Goal: Task Accomplishment & Management: Use online tool/utility

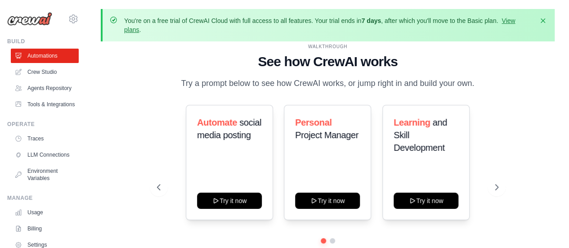
scroll to position [40, 0]
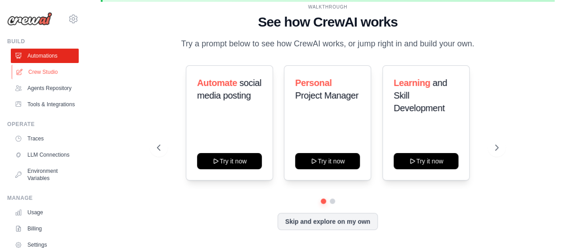
click at [40, 73] on link "Crew Studio" at bounding box center [46, 72] width 68 height 14
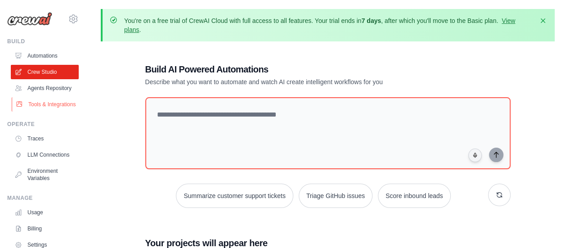
click at [48, 110] on link "Tools & Integrations" at bounding box center [46, 104] width 68 height 14
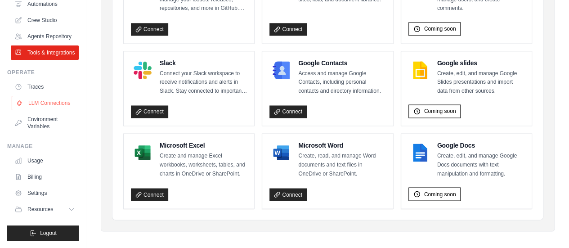
scroll to position [71, 0]
click at [54, 214] on button "Resources" at bounding box center [46, 209] width 68 height 14
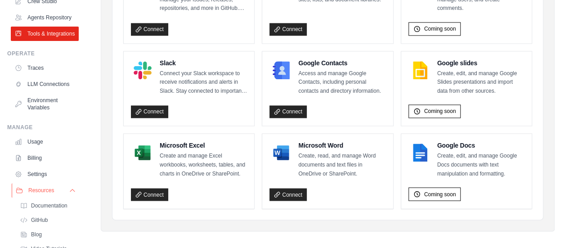
scroll to position [130, 0]
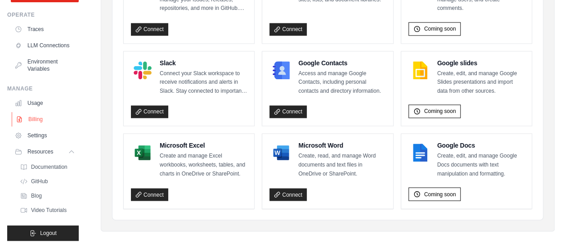
click at [42, 118] on link "Billing" at bounding box center [46, 119] width 68 height 14
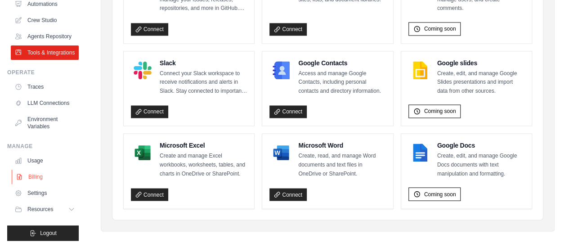
scroll to position [73, 0]
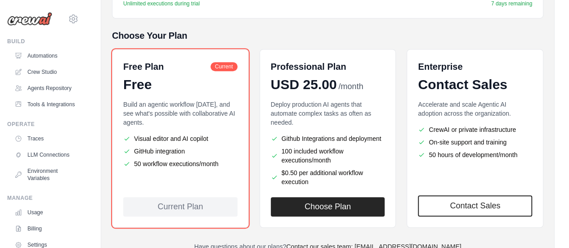
scroll to position [256, 0]
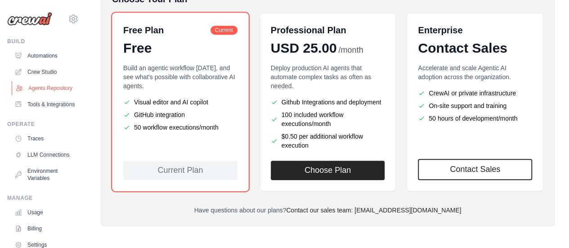
click at [40, 81] on link "Agents Repository" at bounding box center [46, 88] width 68 height 14
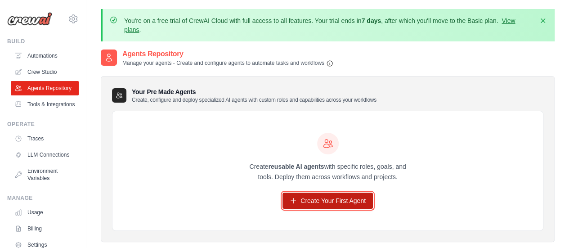
click at [308, 202] on link "Create Your First Agent" at bounding box center [328, 201] width 90 height 16
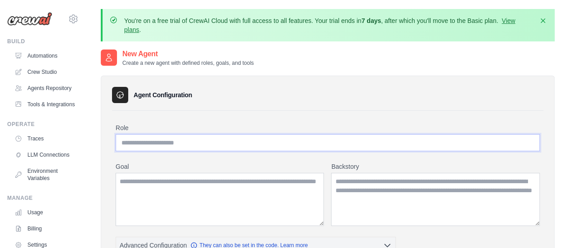
click at [334, 148] on input "Role" at bounding box center [328, 142] width 424 height 17
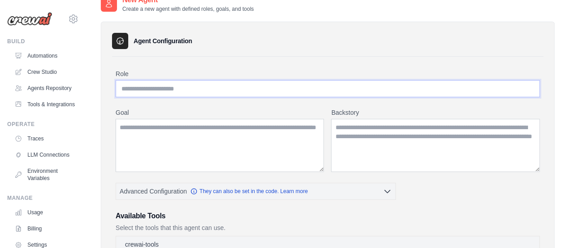
scroll to position [55, 0]
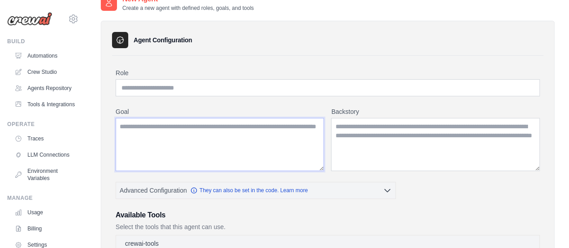
click at [290, 139] on textarea "Goal" at bounding box center [220, 144] width 208 height 53
click at [375, 148] on textarea "Backstory" at bounding box center [435, 144] width 209 height 53
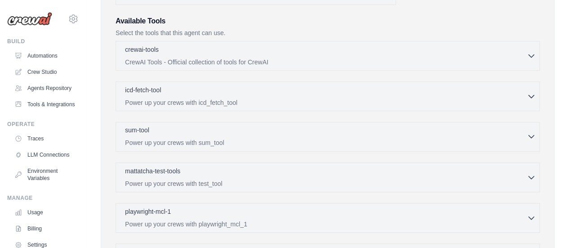
scroll to position [250, 0]
click at [175, 54] on div "crewai-tools 0 selected CrewAI Tools - Official collection of tools for CrewAI" at bounding box center [326, 54] width 402 height 22
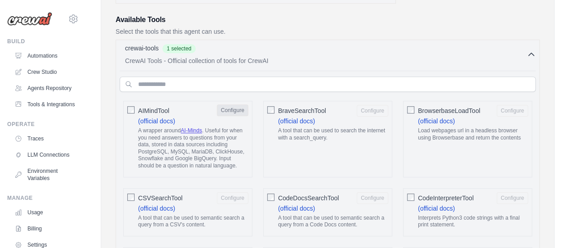
click at [233, 110] on button "Configure" at bounding box center [232, 110] width 31 height 12
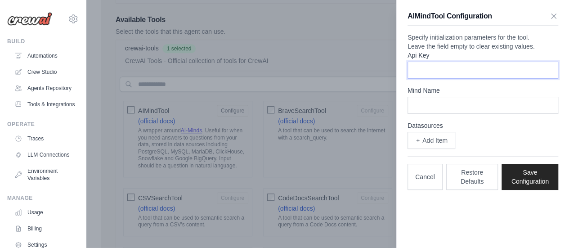
click at [428, 79] on input "Api Key" at bounding box center [483, 70] width 151 height 17
click at [433, 114] on input "Mind Name" at bounding box center [483, 105] width 151 height 17
click at [555, 18] on icon "button" at bounding box center [553, 15] width 9 height 9
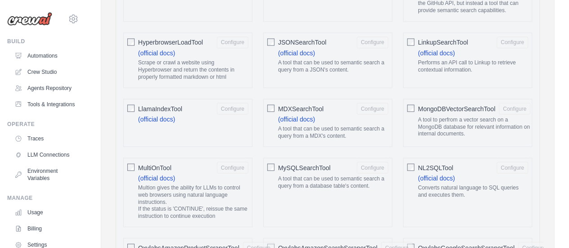
scroll to position [807, 0]
click at [389, 166] on div "MySQLSearchTool Configure A tool that can be used to semantic search a query fr…" at bounding box center [327, 191] width 129 height 69
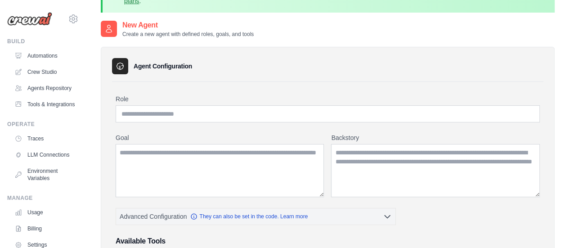
scroll to position [0, 0]
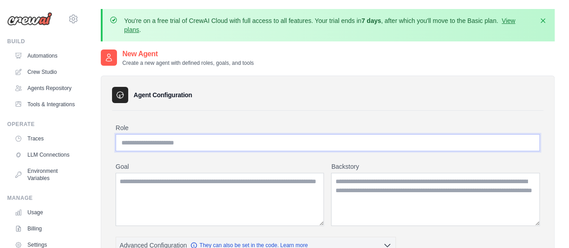
click at [187, 145] on input "Role" at bounding box center [328, 142] width 424 height 17
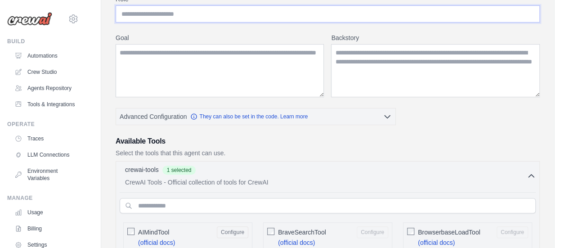
scroll to position [129, 0]
click at [187, 145] on div "Available Tools Select the tools that this agent can use." at bounding box center [328, 146] width 424 height 22
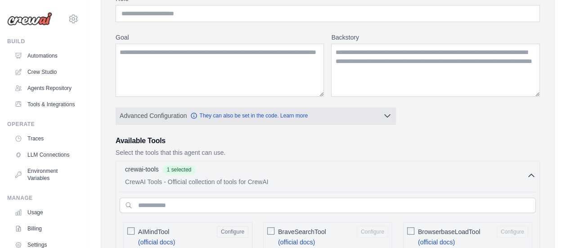
click at [241, 119] on button "Advanced Configuration They can also be set in the code. Learn more" at bounding box center [255, 116] width 279 height 16
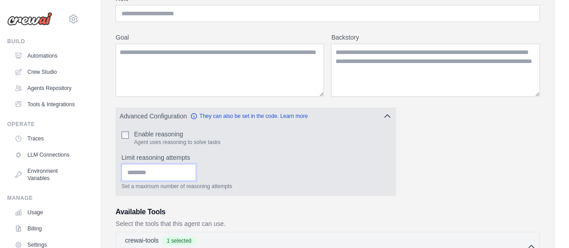
click at [179, 170] on input "Limit reasoning attempts" at bounding box center [158, 172] width 75 height 17
click at [207, 187] on p "Set a maximum number of reasoning attempts" at bounding box center [255, 186] width 269 height 7
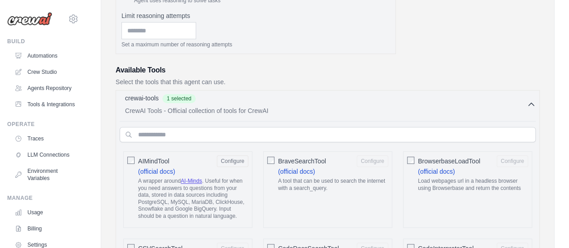
scroll to position [277, 0]
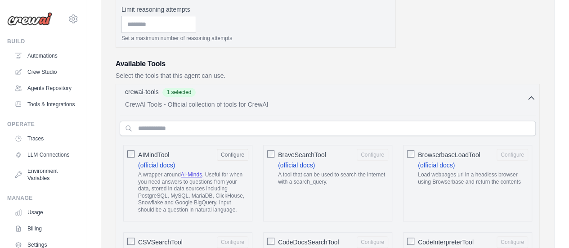
click at [526, 97] on div "crewai-tools 1 selected CrewAI Tools - Official collection of tools for CrewAI" at bounding box center [326, 98] width 402 height 22
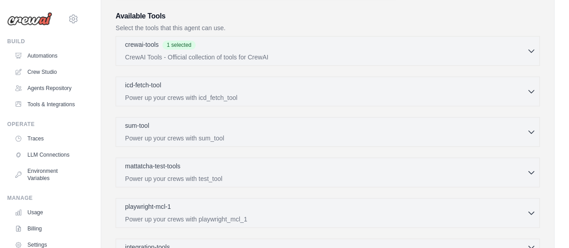
scroll to position [386, 0]
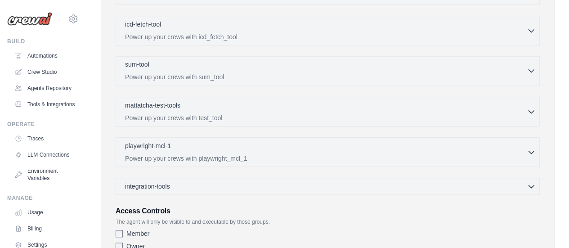
click at [369, 77] on p "Power up your crews with sum_tool" at bounding box center [326, 76] width 402 height 9
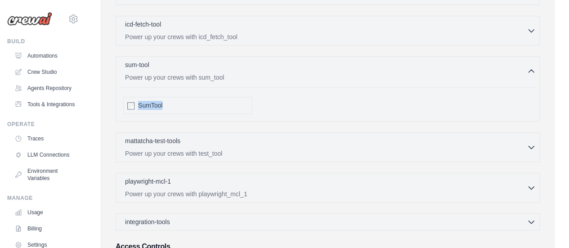
drag, startPoint x: 137, startPoint y: 101, endPoint x: 167, endPoint y: 102, distance: 29.7
click at [167, 102] on div "SumTool" at bounding box center [187, 105] width 129 height 17
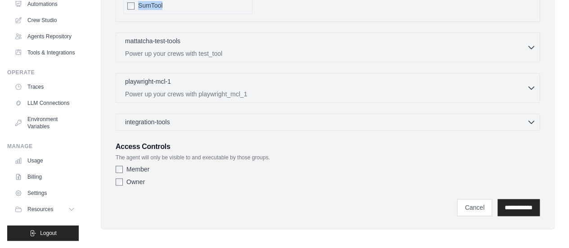
scroll to position [60, 0]
click at [31, 184] on link "Billing" at bounding box center [46, 177] width 68 height 14
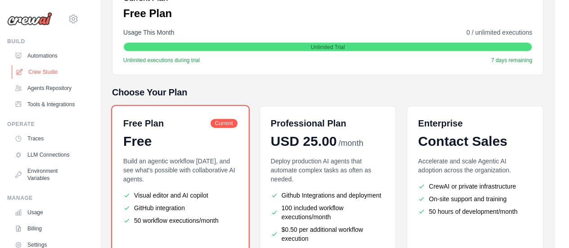
scroll to position [162, 0]
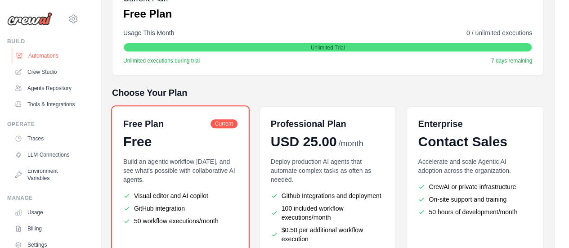
click at [33, 55] on link "Automations" at bounding box center [46, 56] width 68 height 14
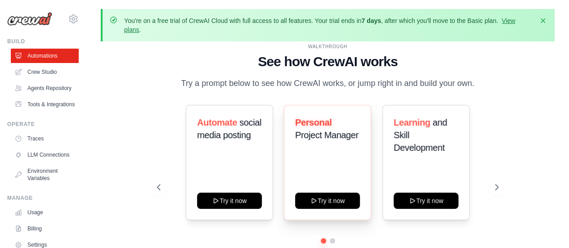
scroll to position [40, 0]
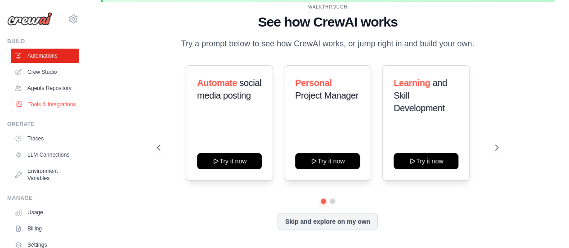
click at [41, 112] on link "Tools & Integrations" at bounding box center [46, 104] width 68 height 14
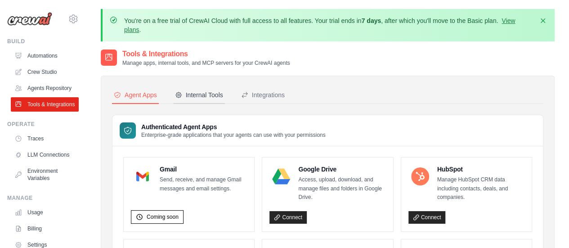
click at [201, 90] on button "Internal Tools" at bounding box center [199, 95] width 52 height 17
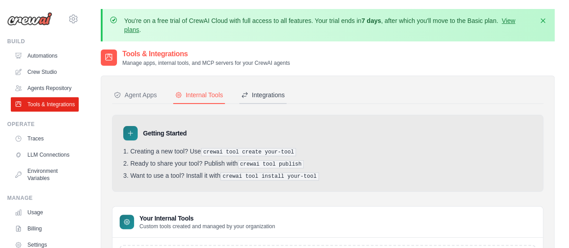
click at [247, 95] on icon at bounding box center [244, 94] width 7 height 7
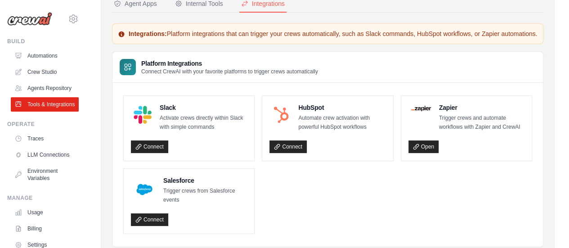
scroll to position [132, 0]
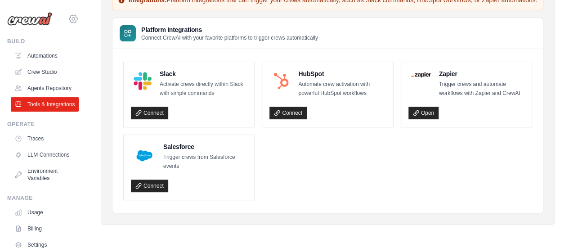
click at [70, 20] on icon at bounding box center [73, 19] width 8 height 8
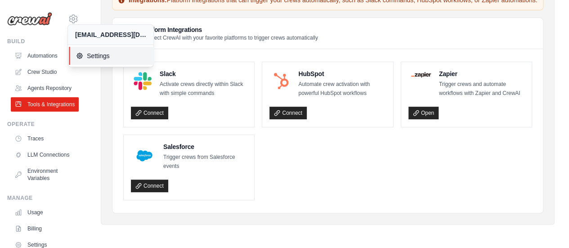
click at [93, 56] on span "Settings" at bounding box center [111, 55] width 71 height 9
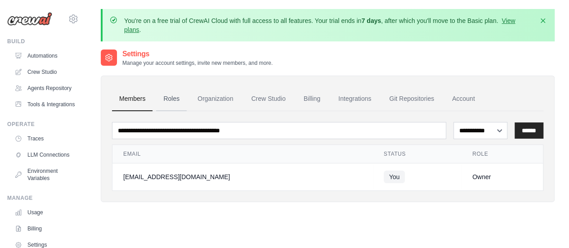
click at [174, 102] on link "Roles" at bounding box center [171, 99] width 31 height 24
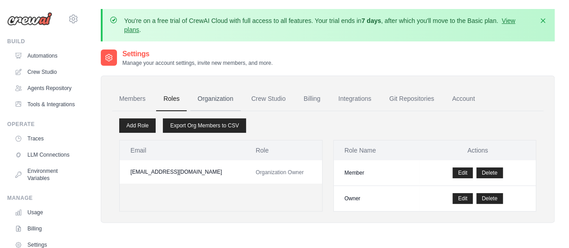
click at [210, 105] on link "Organization" at bounding box center [215, 99] width 50 height 24
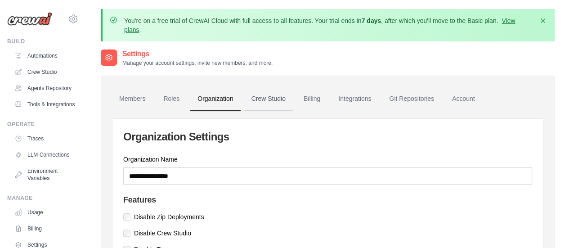
click at [262, 101] on link "Crew Studio" at bounding box center [268, 99] width 49 height 24
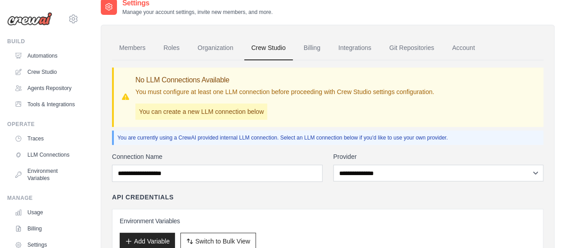
scroll to position [56, 0]
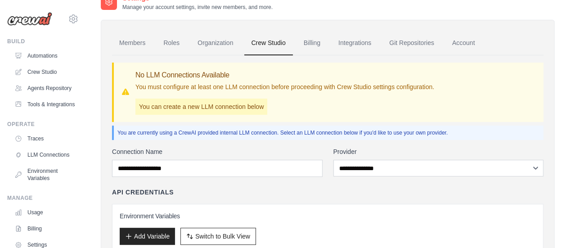
click at [280, 176] on div "**********" at bounding box center [327, 218] width 431 height 142
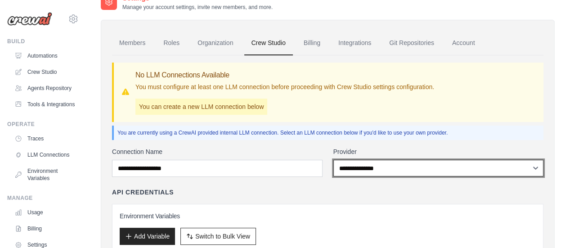
click at [373, 170] on select "**********" at bounding box center [438, 168] width 211 height 17
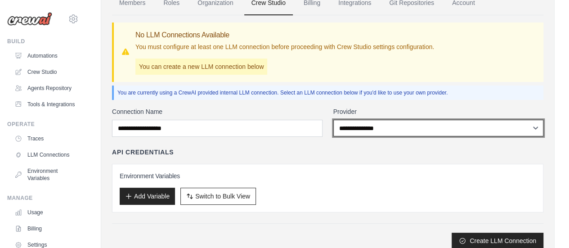
scroll to position [96, 0]
click at [364, 122] on select "**********" at bounding box center [438, 127] width 211 height 17
select select "******"
click at [333, 119] on select "**********" at bounding box center [438, 127] width 211 height 17
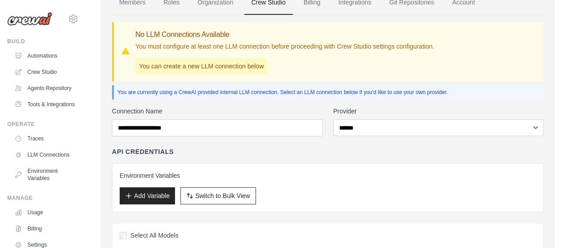
click at [368, 153] on div "API Credentials" at bounding box center [327, 151] width 431 height 9
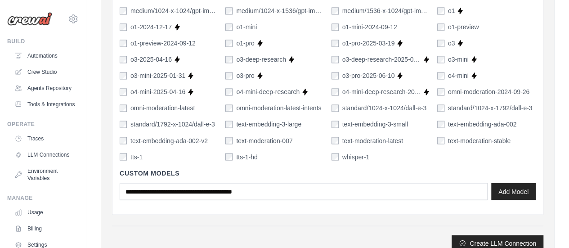
scroll to position [725, 0]
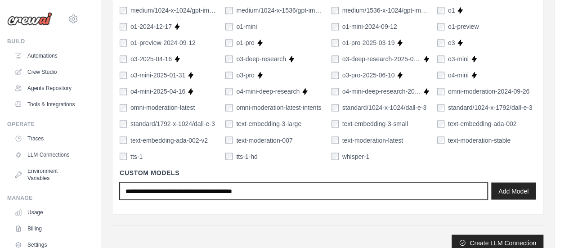
click at [247, 191] on input "text" at bounding box center [304, 190] width 368 height 17
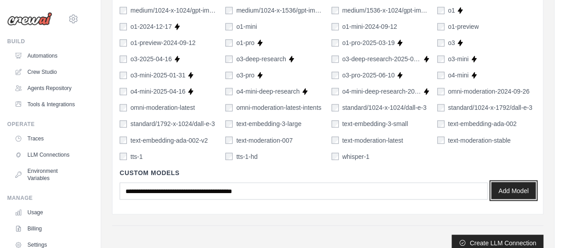
click at [526, 191] on button "Add Model" at bounding box center [513, 190] width 45 height 17
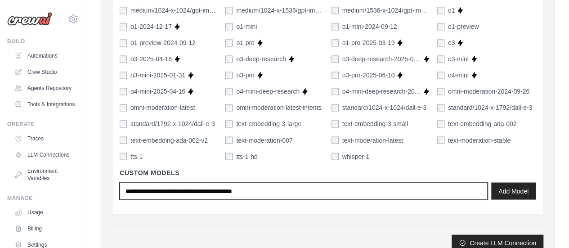
click at [321, 197] on input "text" at bounding box center [304, 190] width 368 height 17
click at [321, 197] on input "*" at bounding box center [304, 190] width 368 height 17
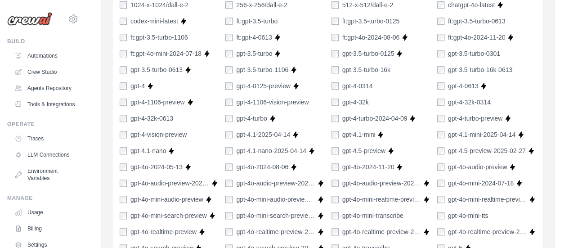
scroll to position [390, 0]
type input "*****"
click at [256, 100] on label "gpt-4-1106-vision-preview" at bounding box center [272, 102] width 72 height 9
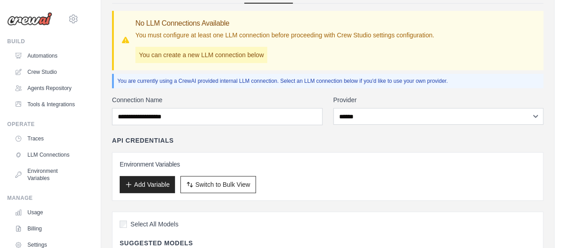
scroll to position [107, 0]
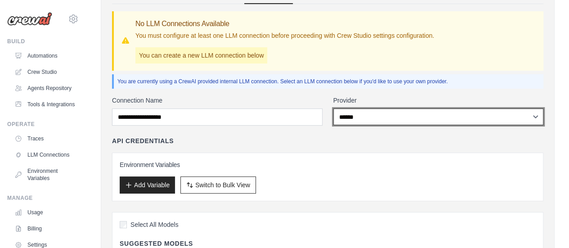
click at [347, 119] on select "**********" at bounding box center [438, 116] width 211 height 17
select select "*********"
click at [333, 108] on select "**********" at bounding box center [438, 116] width 211 height 17
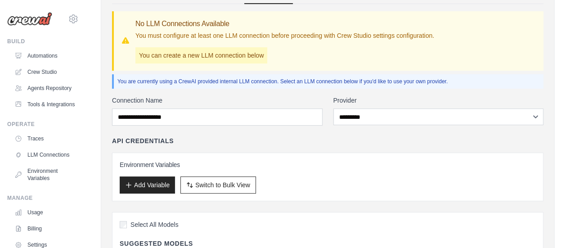
click at [363, 163] on h3 "Environment Variables" at bounding box center [328, 164] width 416 height 9
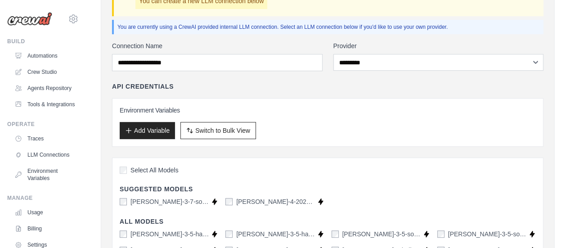
scroll to position [161, 0]
click at [240, 137] on button "Switch to Bulk View Switch to Table View" at bounding box center [218, 130] width 76 height 17
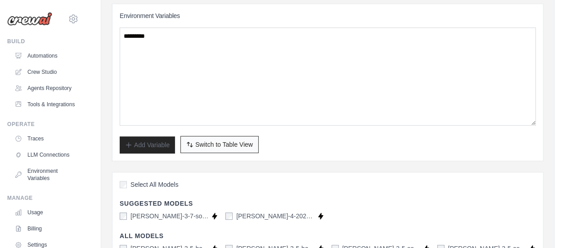
scroll to position [256, 0]
click at [203, 136] on button "Switch to Bulk View Switch to Table View" at bounding box center [219, 143] width 78 height 17
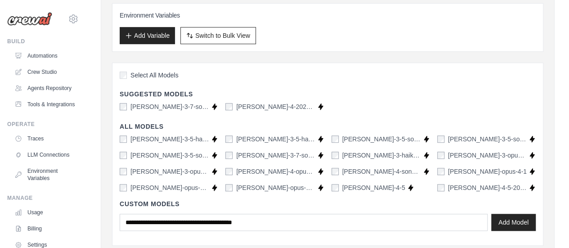
click at [182, 106] on label "claude-3-7-sonnet-latest" at bounding box center [169, 106] width 79 height 9
click at [247, 104] on label "claude-sonnet-4-20250514" at bounding box center [275, 106] width 79 height 9
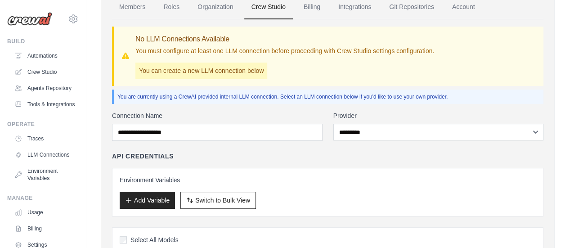
scroll to position [85, 0]
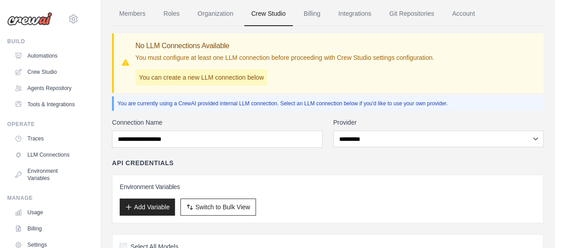
click at [257, 59] on p "You must configure at least one LLM connection before proceeding with Crew Stud…" at bounding box center [284, 57] width 299 height 9
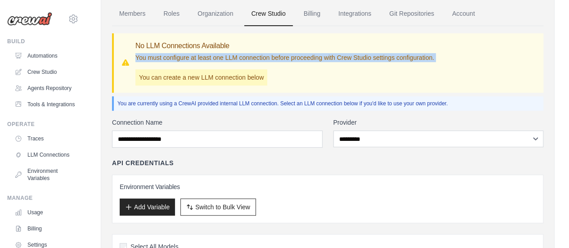
click at [257, 59] on p "You must configure at least one LLM connection before proceeding with Crew Stud…" at bounding box center [284, 57] width 299 height 9
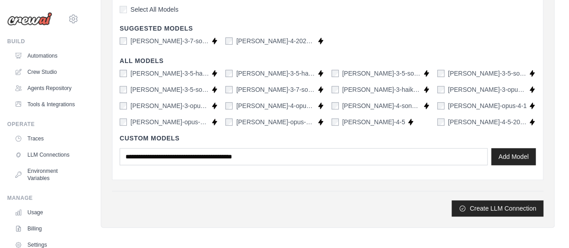
scroll to position [323, 0]
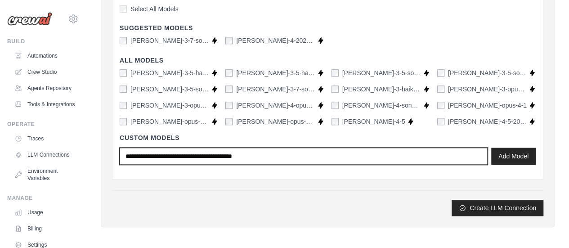
click at [259, 156] on input "text" at bounding box center [304, 156] width 368 height 17
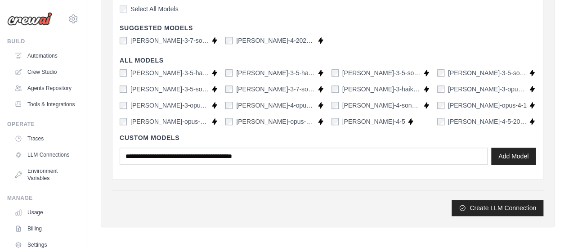
click at [260, 184] on div "**********" at bounding box center [327, 48] width 431 height 336
click at [515, 203] on button "Create LLM Connection" at bounding box center [498, 207] width 92 height 16
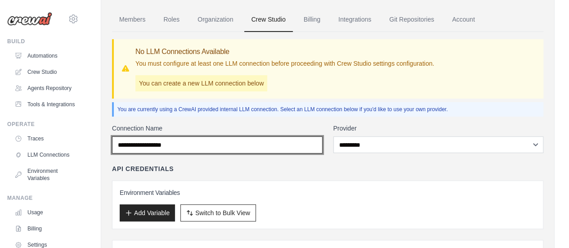
scroll to position [79, 0]
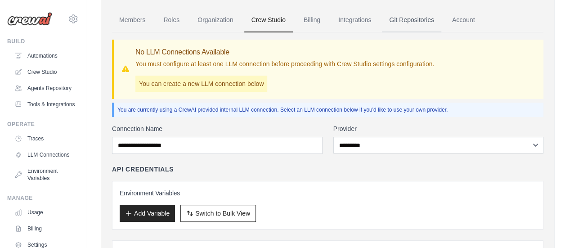
click at [411, 18] on link "Git Repositories" at bounding box center [411, 20] width 59 height 24
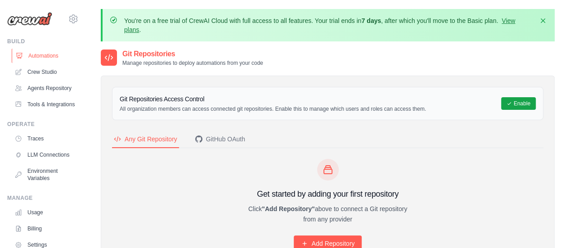
click at [34, 54] on link "Automations" at bounding box center [46, 56] width 68 height 14
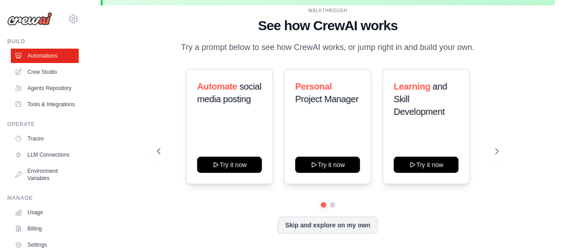
scroll to position [40, 0]
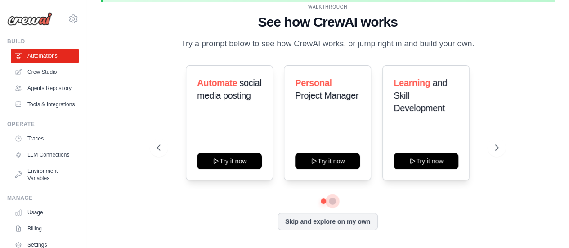
click at [331, 200] on button at bounding box center [332, 201] width 7 height 7
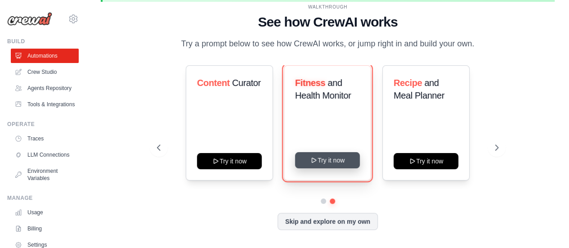
click at [332, 160] on button "Try it now" at bounding box center [327, 160] width 65 height 16
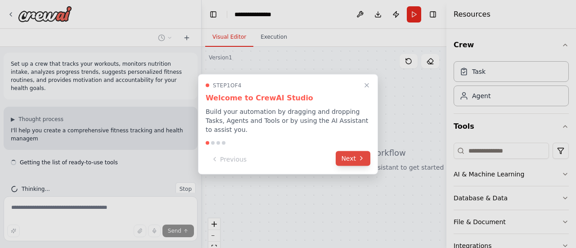
scroll to position [9, 0]
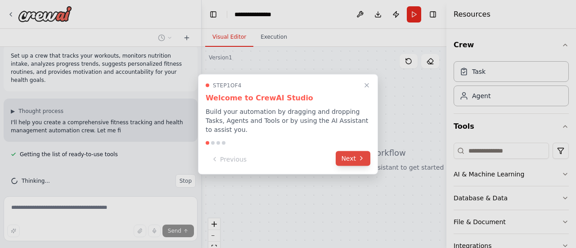
click at [347, 153] on button "Next" at bounding box center [353, 158] width 35 height 15
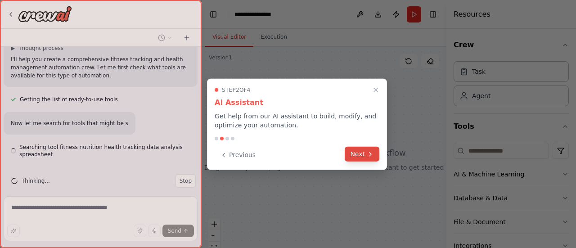
click at [372, 157] on icon at bounding box center [370, 153] width 7 height 7
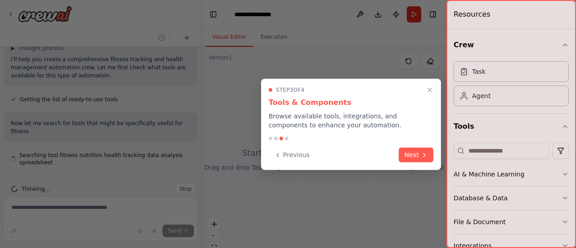
scroll to position [81, 0]
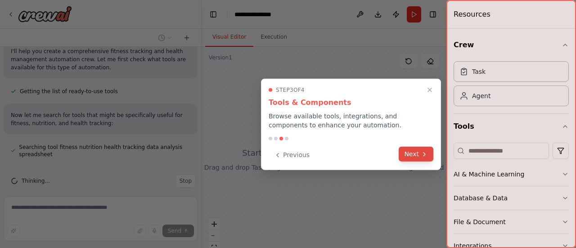
click at [420, 149] on button "Next" at bounding box center [416, 154] width 35 height 15
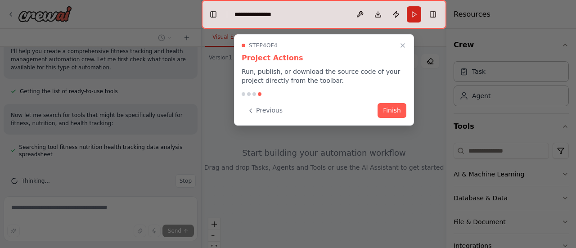
scroll to position [99, 0]
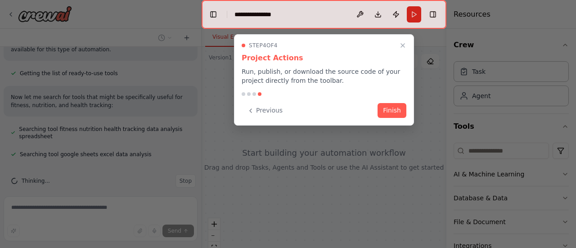
click at [395, 102] on div "Step 4 of 4 Project Actions Run, publish, or download the source code of your p…" at bounding box center [324, 79] width 180 height 91
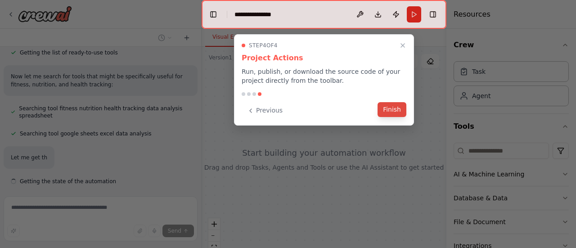
scroll to position [146, 0]
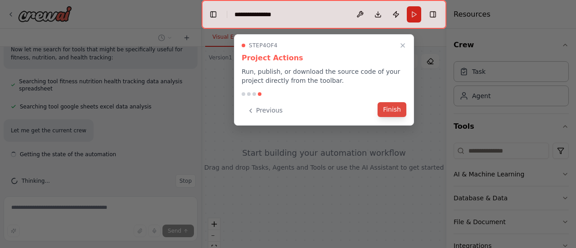
click at [396, 108] on button "Finish" at bounding box center [391, 109] width 29 height 15
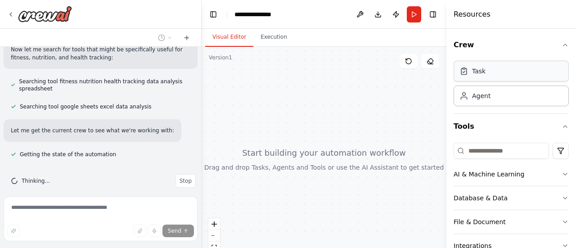
click at [485, 67] on div "Task" at bounding box center [511, 71] width 115 height 21
click at [484, 78] on div "Task" at bounding box center [511, 71] width 115 height 21
click at [487, 97] on div "Agent" at bounding box center [481, 95] width 18 height 9
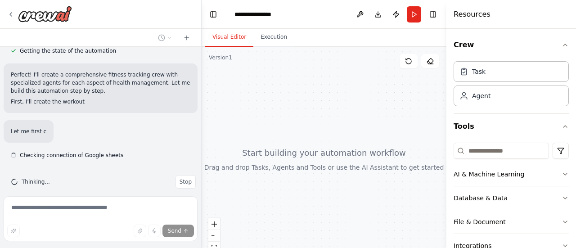
scroll to position [251, 0]
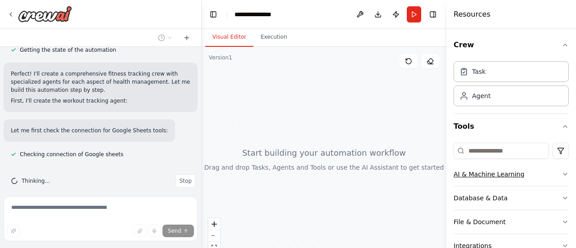
click at [485, 171] on div "AI & Machine Learning" at bounding box center [489, 174] width 71 height 9
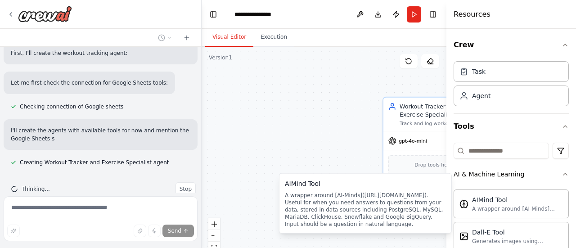
scroll to position [306, 0]
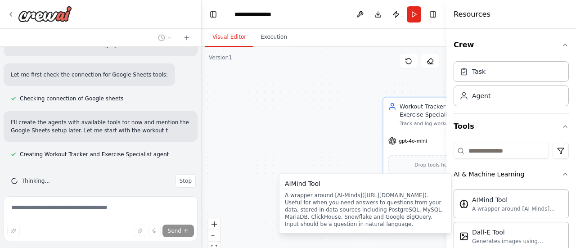
click at [358, 115] on div "Workout Tracker and Exercise Specialist Track and log workout sessions for {use…" at bounding box center [324, 159] width 245 height 225
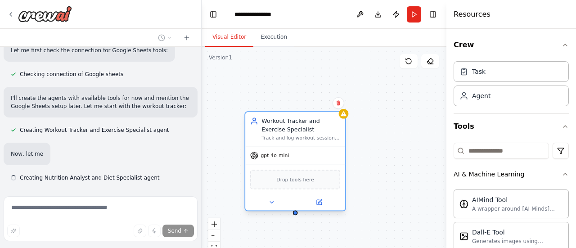
scroll to position [354, 0]
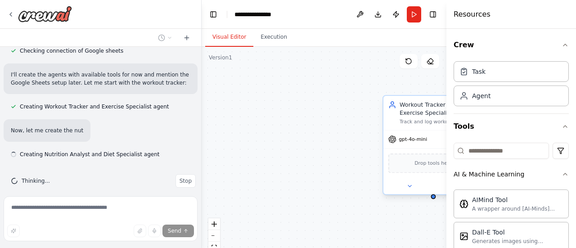
drag, startPoint x: 409, startPoint y: 107, endPoint x: 258, endPoint y: 121, distance: 151.9
click at [258, 121] on div "Workout Tracker and Exercise Specialist Track and log workout sessions for {use…" at bounding box center [324, 159] width 245 height 225
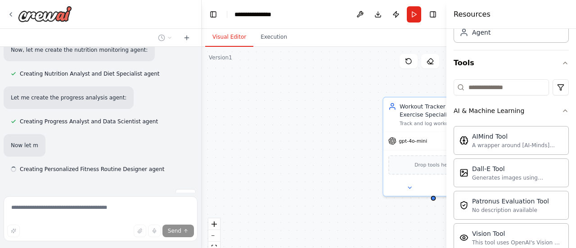
scroll to position [449, 0]
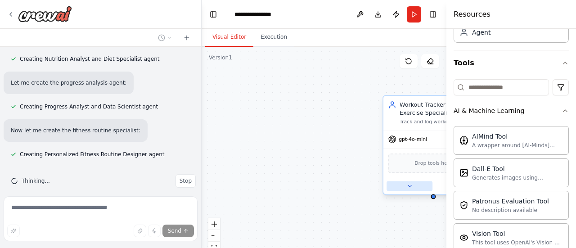
click at [408, 190] on div at bounding box center [433, 186] width 100 height 16
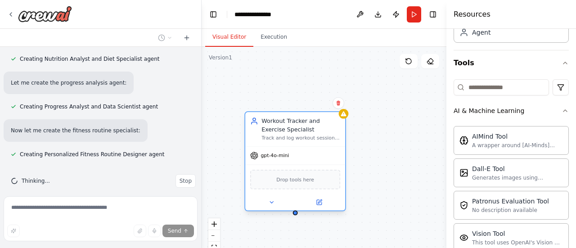
drag, startPoint x: 417, startPoint y: 116, endPoint x: 281, endPoint y: 134, distance: 137.1
click at [281, 134] on div "Workout Tracker and Exercise Specialist Track and log workout sessions for {use…" at bounding box center [300, 129] width 79 height 24
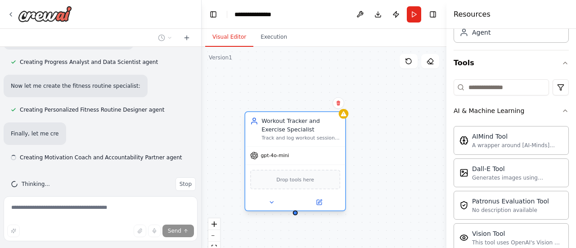
scroll to position [497, 0]
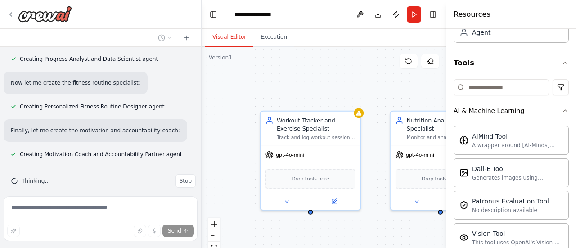
drag, startPoint x: 433, startPoint y: 201, endPoint x: 310, endPoint y: 215, distance: 123.6
click at [310, 215] on div "Workout Tracker and Exercise Specialist Track and log workout sessions for {use…" at bounding box center [324, 159] width 245 height 225
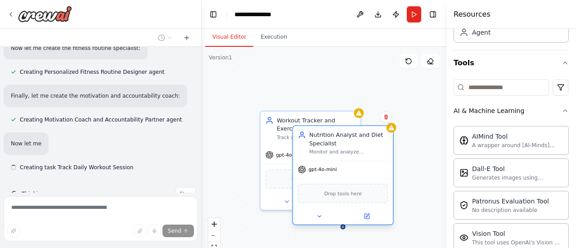
scroll to position [545, 0]
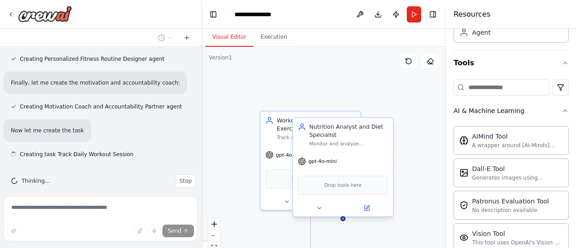
drag, startPoint x: 406, startPoint y: 177, endPoint x: 335, endPoint y: 150, distance: 76.2
click at [330, 174] on div "Drop tools here" at bounding box center [343, 185] width 100 height 30
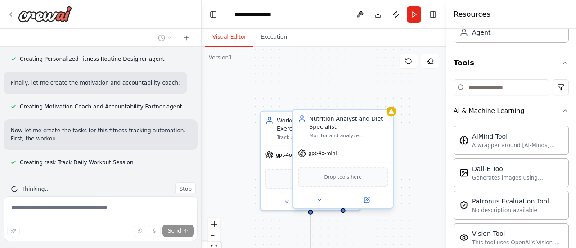
scroll to position [553, 0]
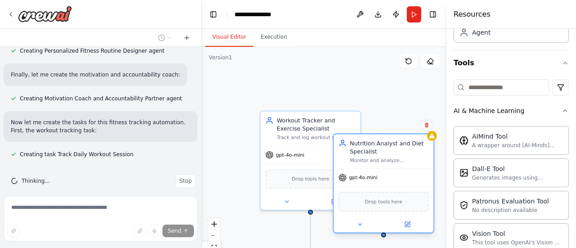
drag, startPoint x: 337, startPoint y: 123, endPoint x: 378, endPoint y: 150, distance: 49.8
click at [378, 150] on div "Nutrition Analyst and Diet Specialist" at bounding box center [389, 147] width 79 height 16
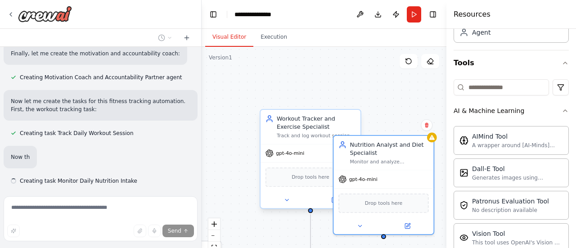
scroll to position [575, 0]
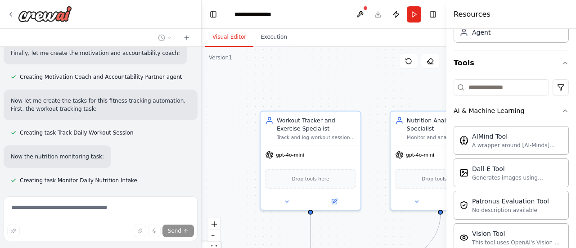
drag, startPoint x: 289, startPoint y: 127, endPoint x: 243, endPoint y: 72, distance: 71.9
click at [243, 72] on div ".deletable-edge-delete-btn { width: 20px; height: 20px; border: 0px solid #ffff…" at bounding box center [324, 159] width 245 height 225
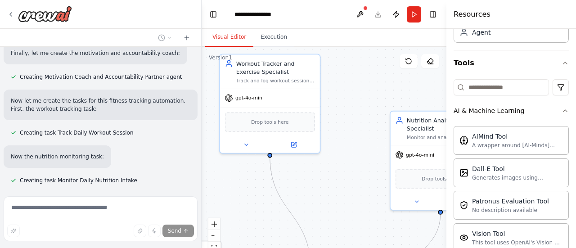
click at [561, 64] on icon "button" at bounding box center [564, 62] width 7 height 7
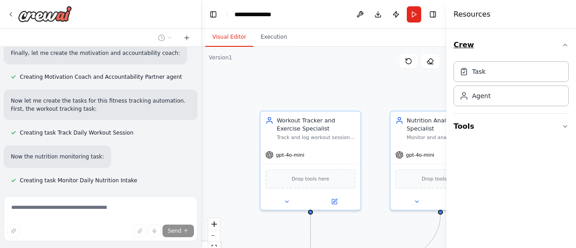
click at [566, 45] on icon "button" at bounding box center [565, 45] width 4 height 2
click at [566, 65] on button "Tools" at bounding box center [511, 70] width 115 height 25
click at [566, 72] on div "Crew Tools Loading tools..." at bounding box center [511, 138] width 130 height 219
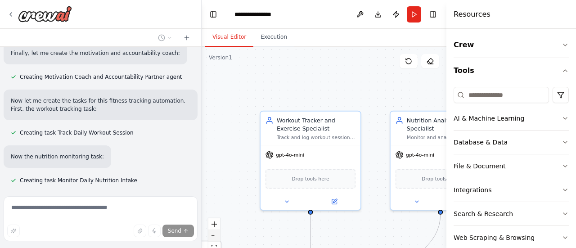
click at [215, 234] on button "zoom out" at bounding box center [214, 236] width 12 height 12
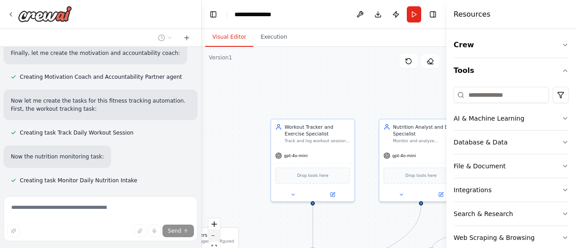
click at [215, 234] on button "zoom out" at bounding box center [214, 236] width 12 height 12
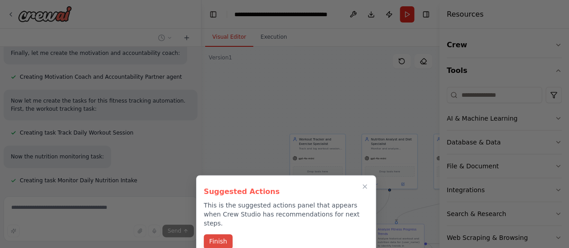
click at [223, 234] on button "Finish" at bounding box center [218, 241] width 29 height 15
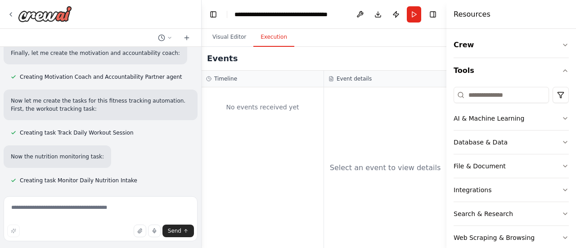
click at [270, 42] on button "Execution" at bounding box center [273, 37] width 41 height 19
